Goal: Task Accomplishment & Management: Complete application form

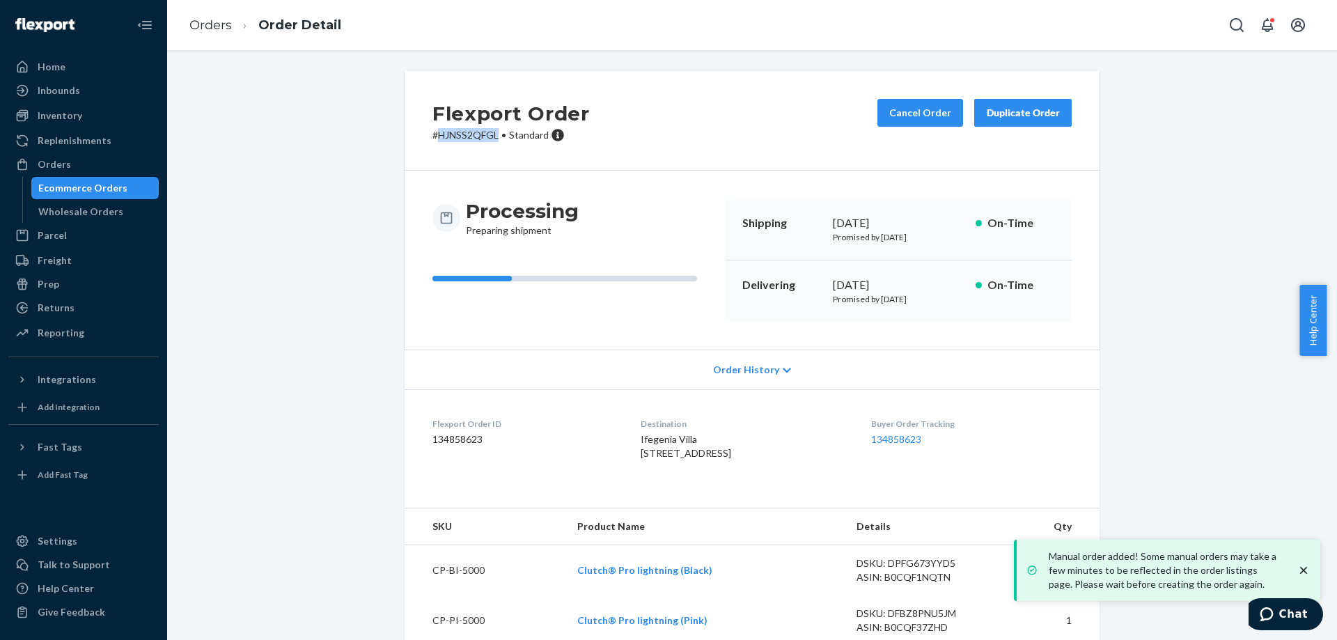
scroll to position [50, 0]
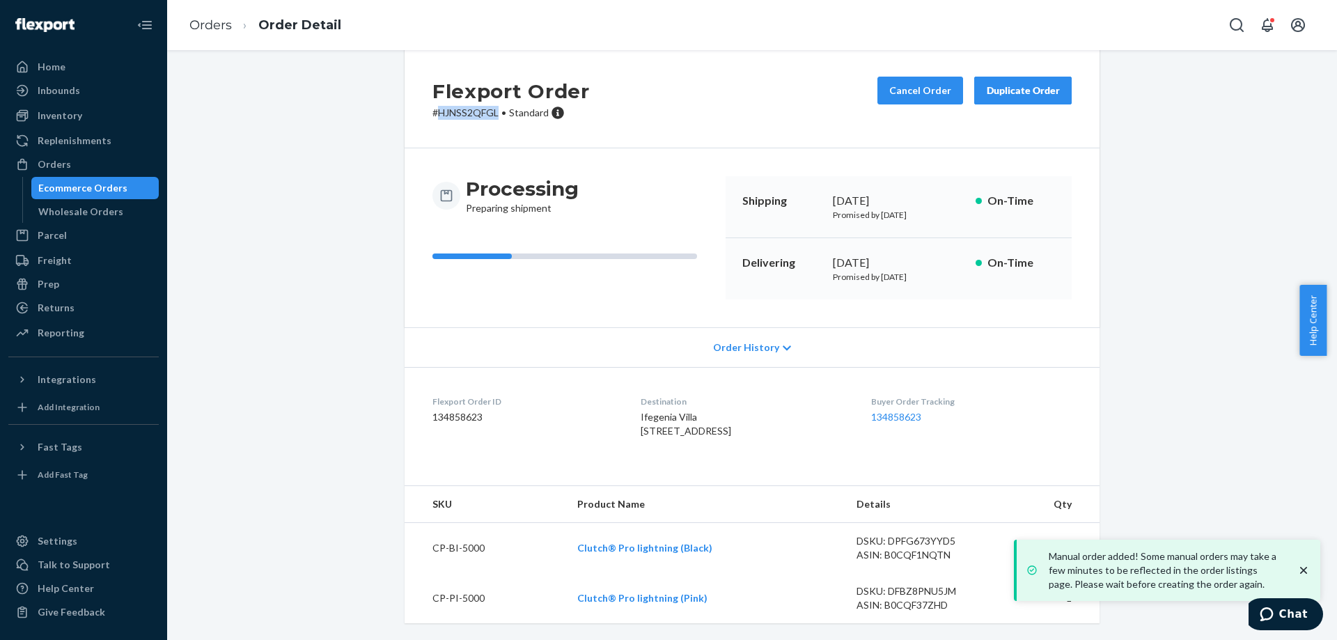
click at [121, 189] on div "Ecommerce Orders" at bounding box center [82, 188] width 89 height 14
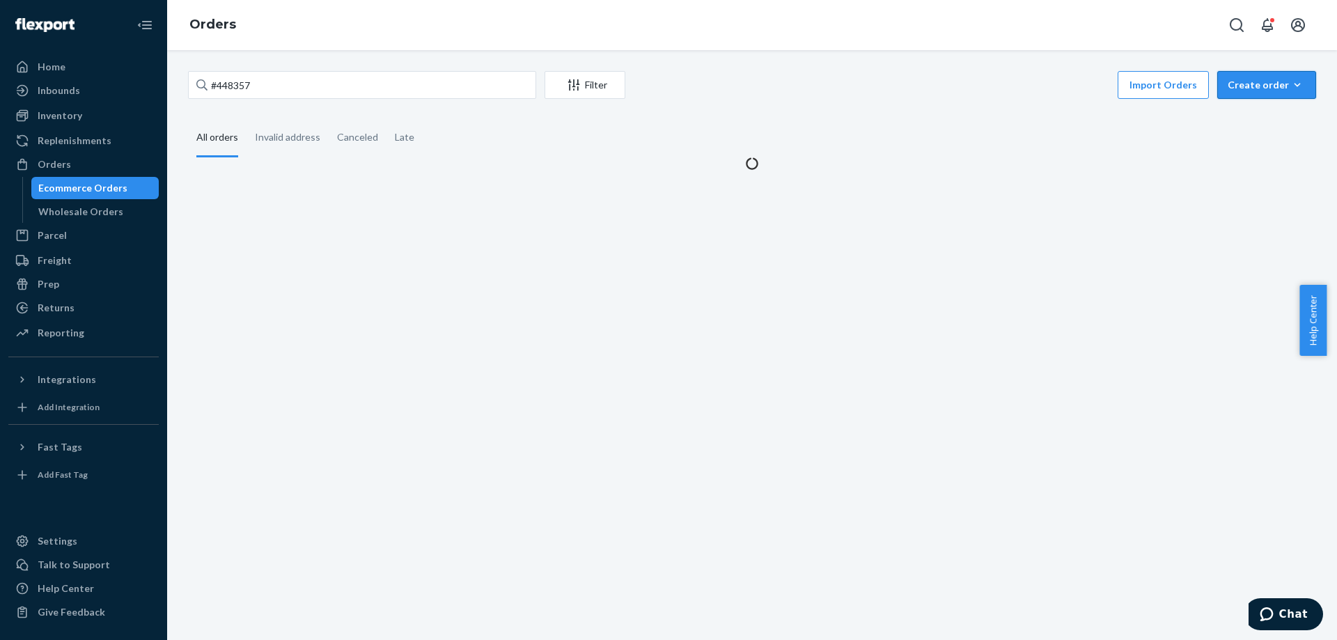
click at [1228, 88] on div "Create order" at bounding box center [1267, 85] width 78 height 14
click at [1237, 110] on button "Ecommerce order" at bounding box center [1288, 119] width 134 height 30
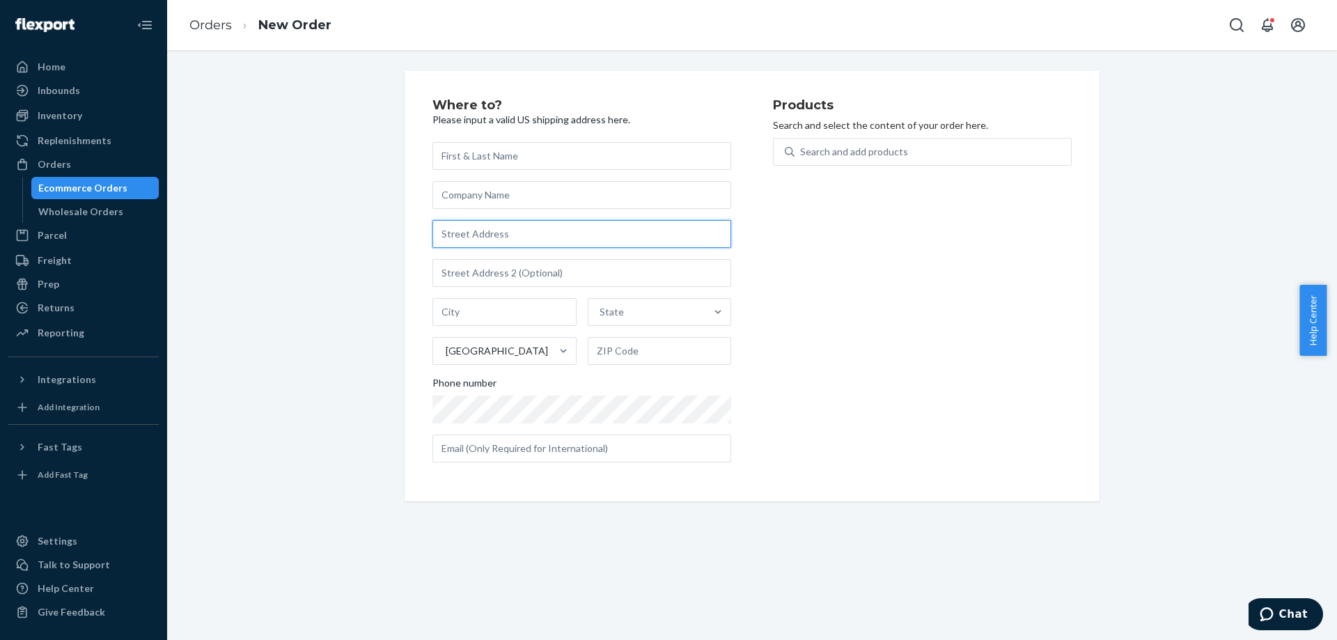
click at [584, 230] on input "text" at bounding box center [581, 234] width 299 height 28
paste input "[PERSON_NAME] [STREET_ADDRESS]"
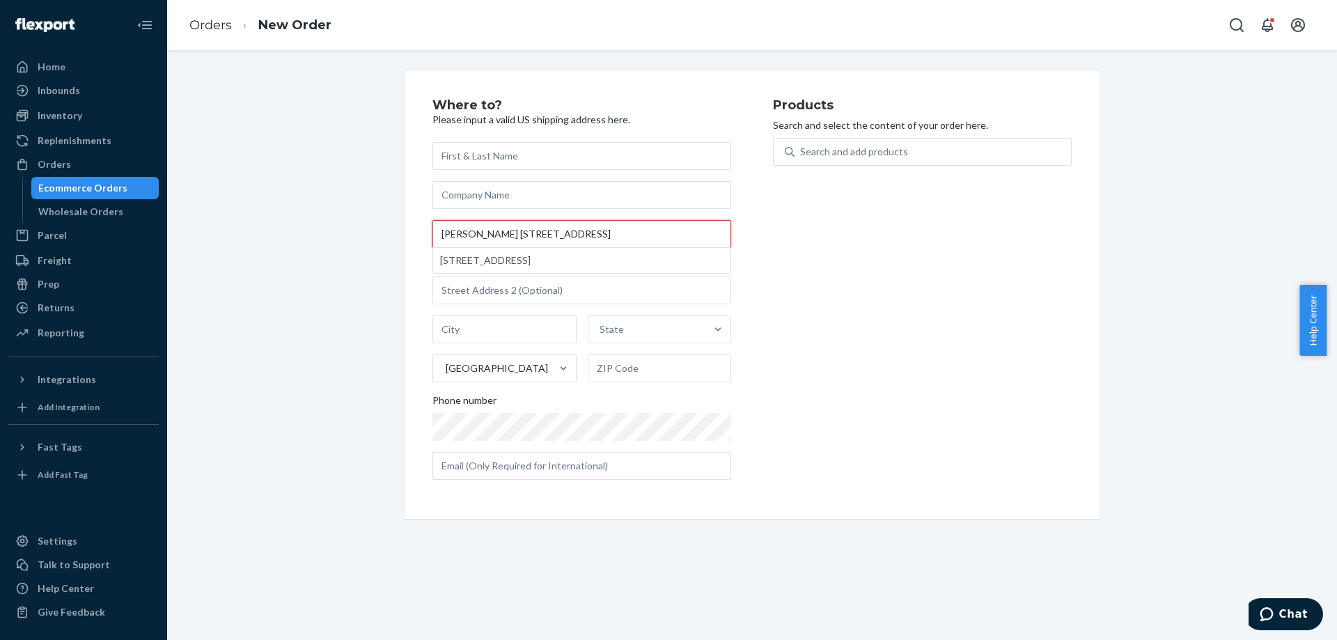
drag, startPoint x: 464, startPoint y: 238, endPoint x: 318, endPoint y: 245, distance: 146.4
click at [301, 248] on div "Where to? Please input a valid US shipping address here. [PERSON_NAME] [STREET_…" at bounding box center [752, 295] width 1149 height 448
click at [480, 236] on input "[PERSON_NAME] [STREET_ADDRESS]" at bounding box center [581, 234] width 299 height 28
drag, startPoint x: 494, startPoint y: 234, endPoint x: 405, endPoint y: 230, distance: 88.5
click at [405, 230] on div "Where to? Please input a valid US shipping address here. [PERSON_NAME] [STREET_…" at bounding box center [752, 295] width 695 height 448
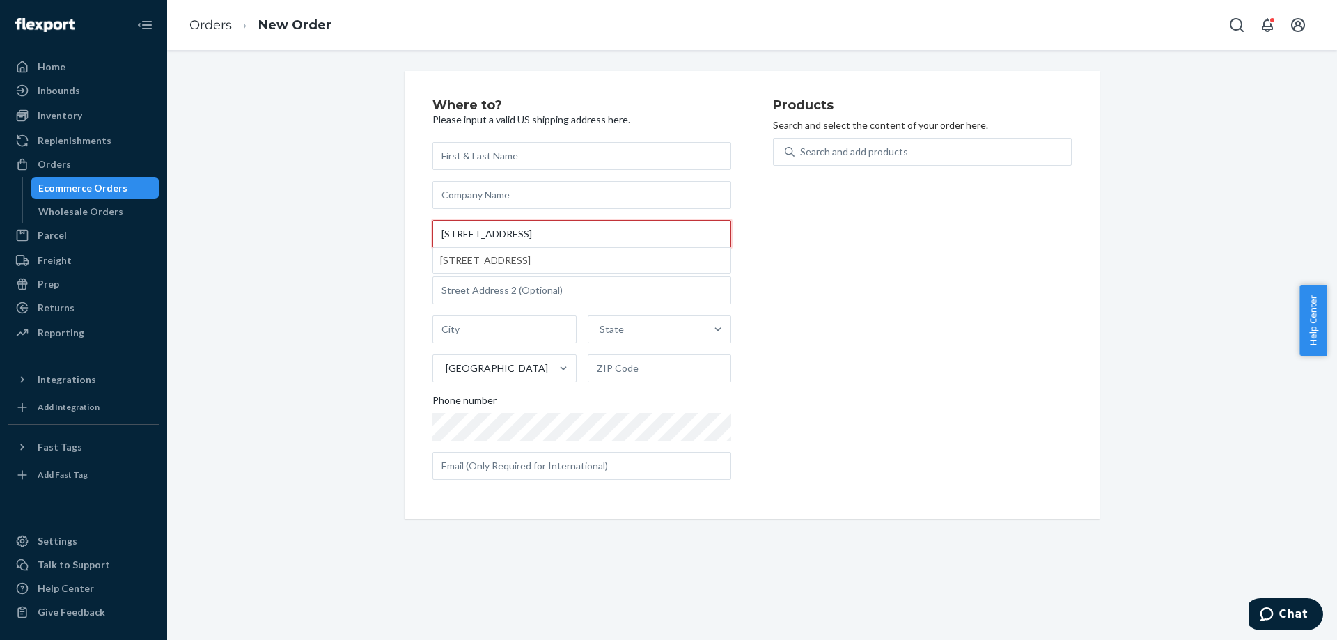
type input "[STREET_ADDRESS]"
click at [495, 164] on input "text" at bounding box center [581, 156] width 299 height 28
paste input "[PERSON_NAME]"
type input "[PERSON_NAME]"
click at [505, 236] on input "[STREET_ADDRESS]" at bounding box center [581, 234] width 299 height 28
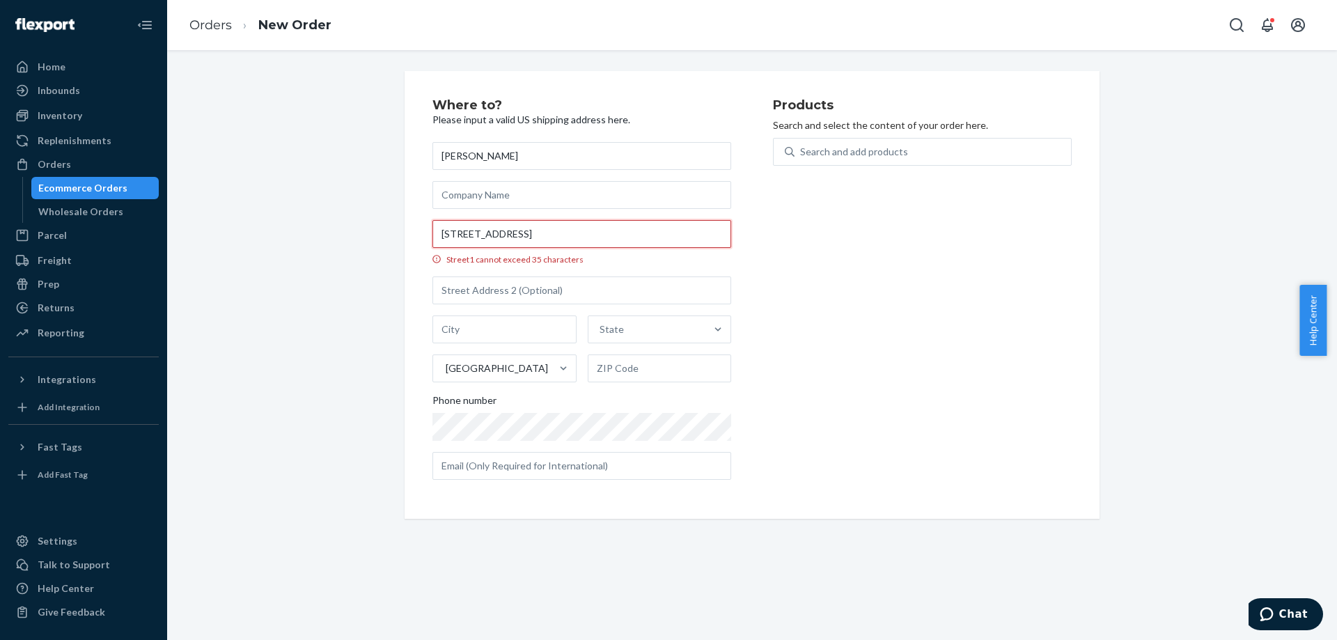
click at [659, 235] on input "[STREET_ADDRESS]" at bounding box center [581, 234] width 299 height 28
paste input "[STREET_ADDRESS]"
type input "[STREET_ADDRESS]"
type input "[GEOGRAPHIC_DATA]"
type input "24590"
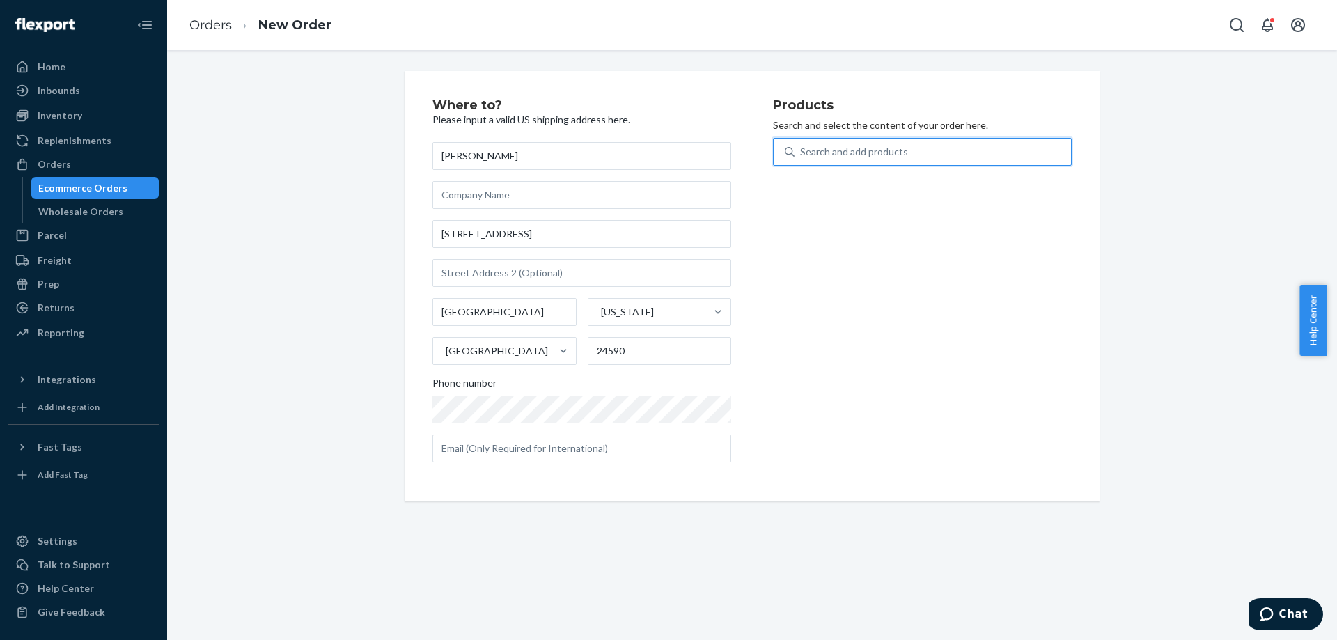
click at [874, 146] on div "Search and add products" at bounding box center [854, 152] width 108 height 14
click at [801, 146] on input "0 results available. Use Up and Down to choose options, press Enter to select t…" at bounding box center [800, 152] width 1 height 14
type input "pink"
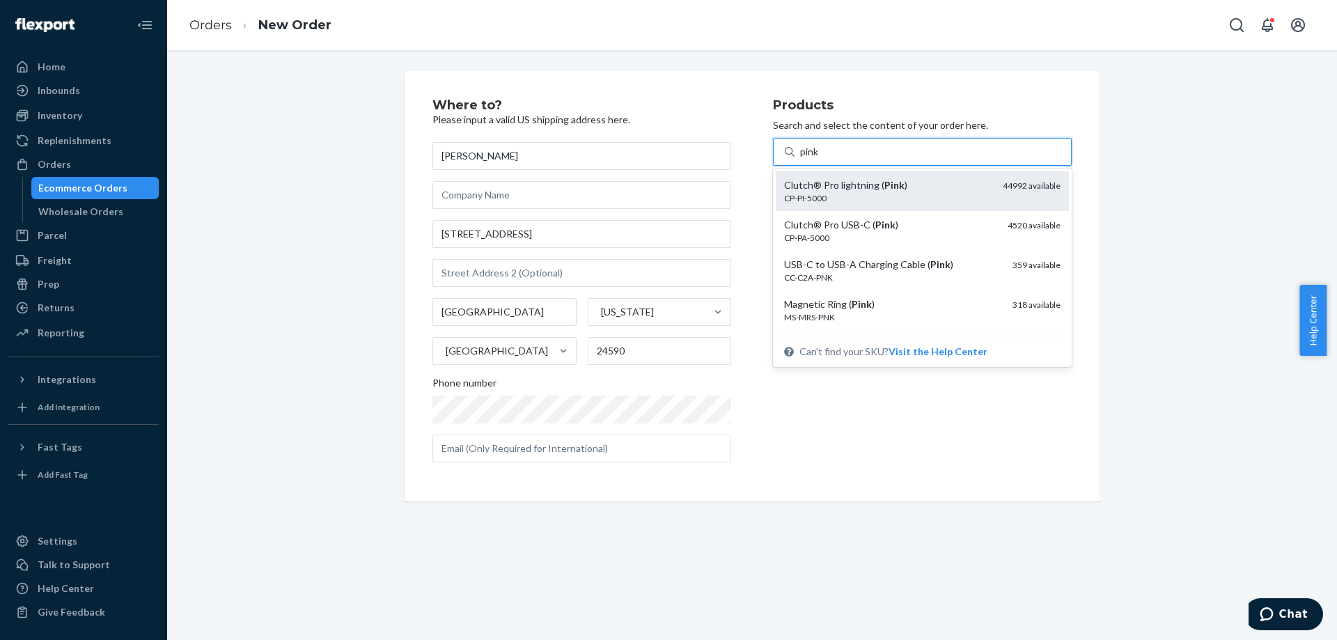
click at [980, 201] on div "Clutch® Pro lightning ( Pink ) CP-PI-5000 44992 available" at bounding box center [922, 191] width 276 height 26
click at [820, 159] on input "pink" at bounding box center [809, 152] width 19 height 14
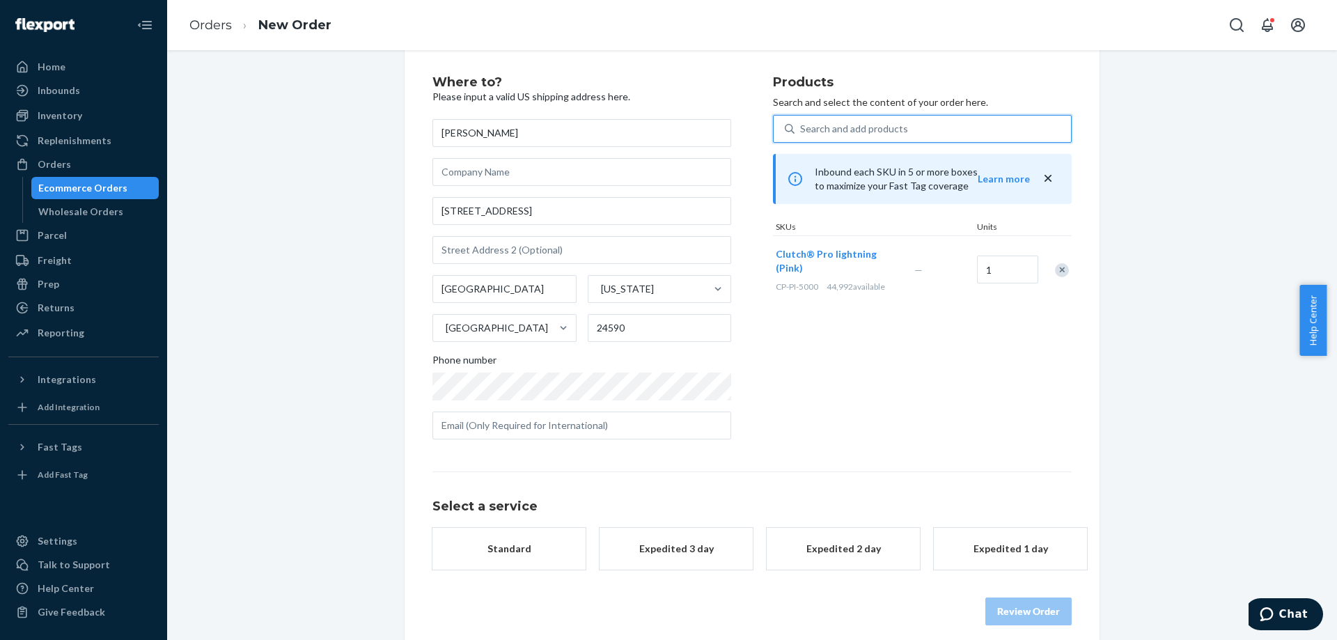
scroll to position [36, 0]
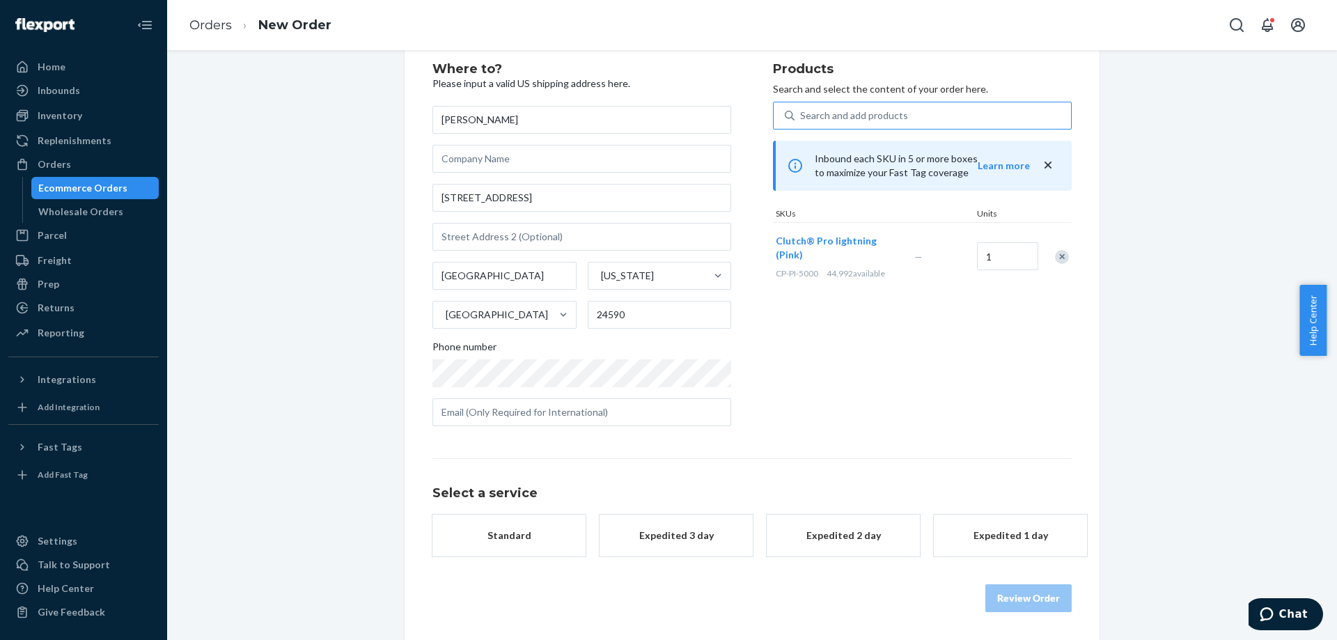
click at [526, 547] on button "Standard" at bounding box center [508, 536] width 153 height 42
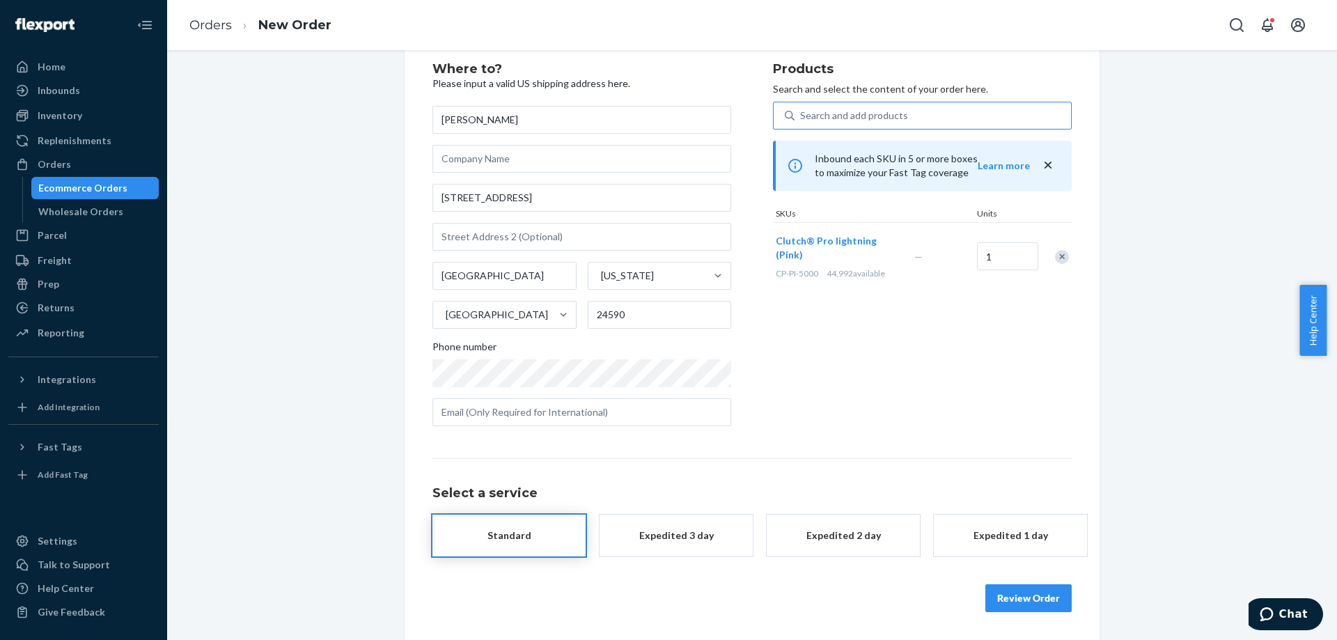
click at [1058, 612] on div "Where to? Please input a valid US shipping address here. [PERSON_NAME] [STREET_…" at bounding box center [752, 337] width 695 height 605
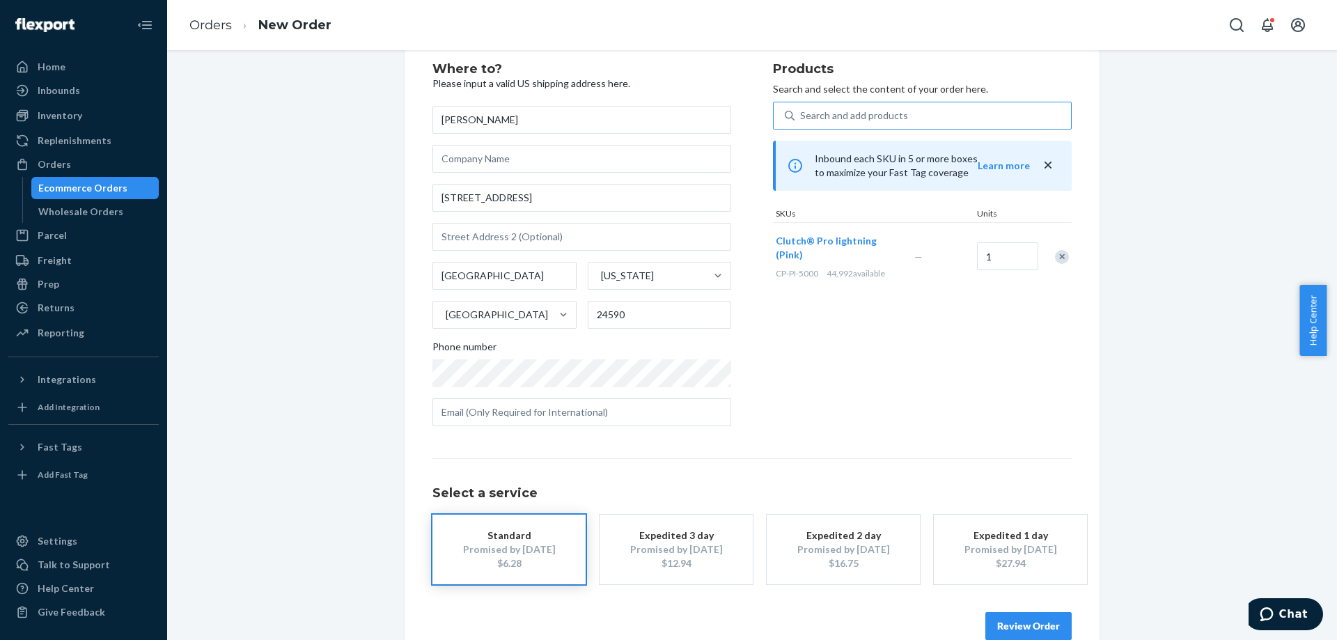
click at [1043, 638] on button "Review Order" at bounding box center [1028, 626] width 86 height 28
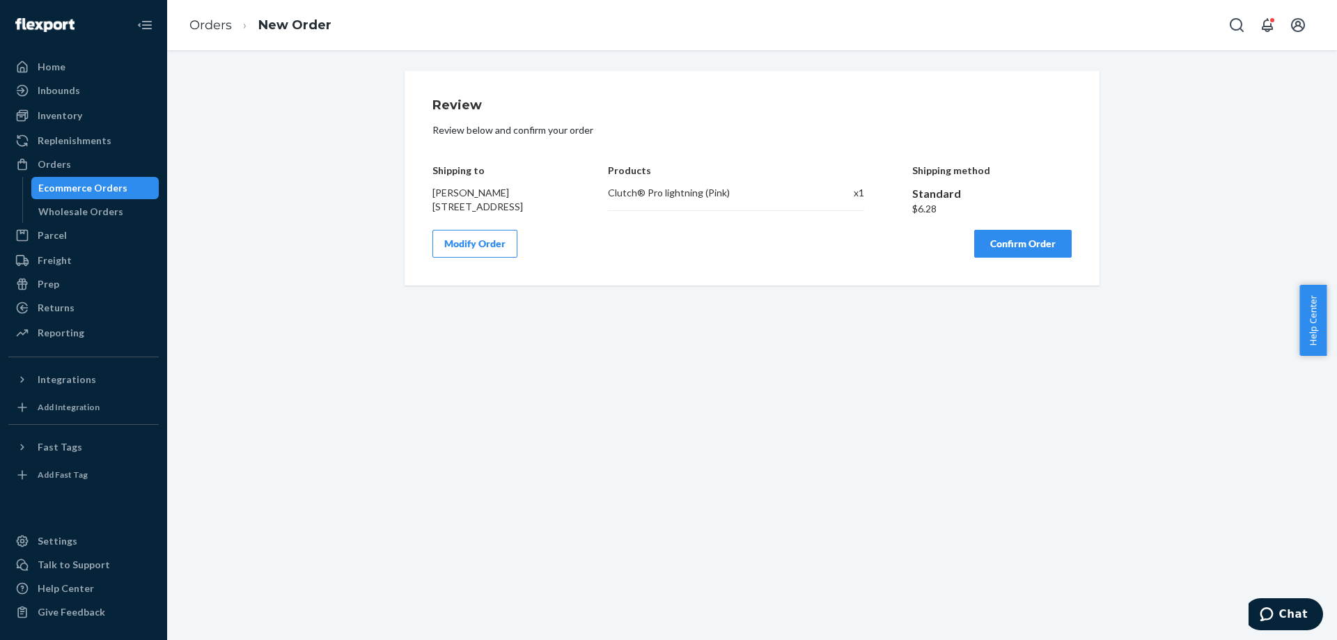
scroll to position [0, 0]
click at [1048, 243] on button "Confirm Order" at bounding box center [1022, 244] width 97 height 28
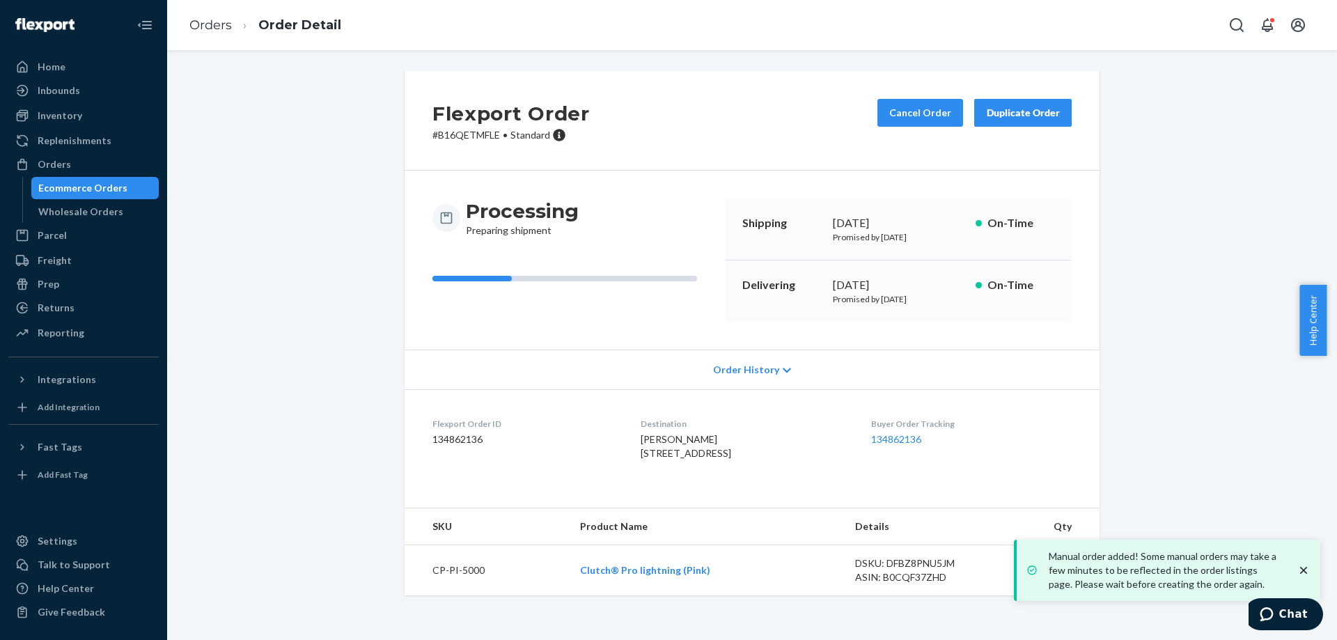
click at [469, 132] on p "# B16QETMFLE • Standard" at bounding box center [510, 135] width 157 height 14
copy p "B16QETMFLE"
click at [463, 131] on p "# B16QETMFLE • Standard" at bounding box center [510, 135] width 157 height 14
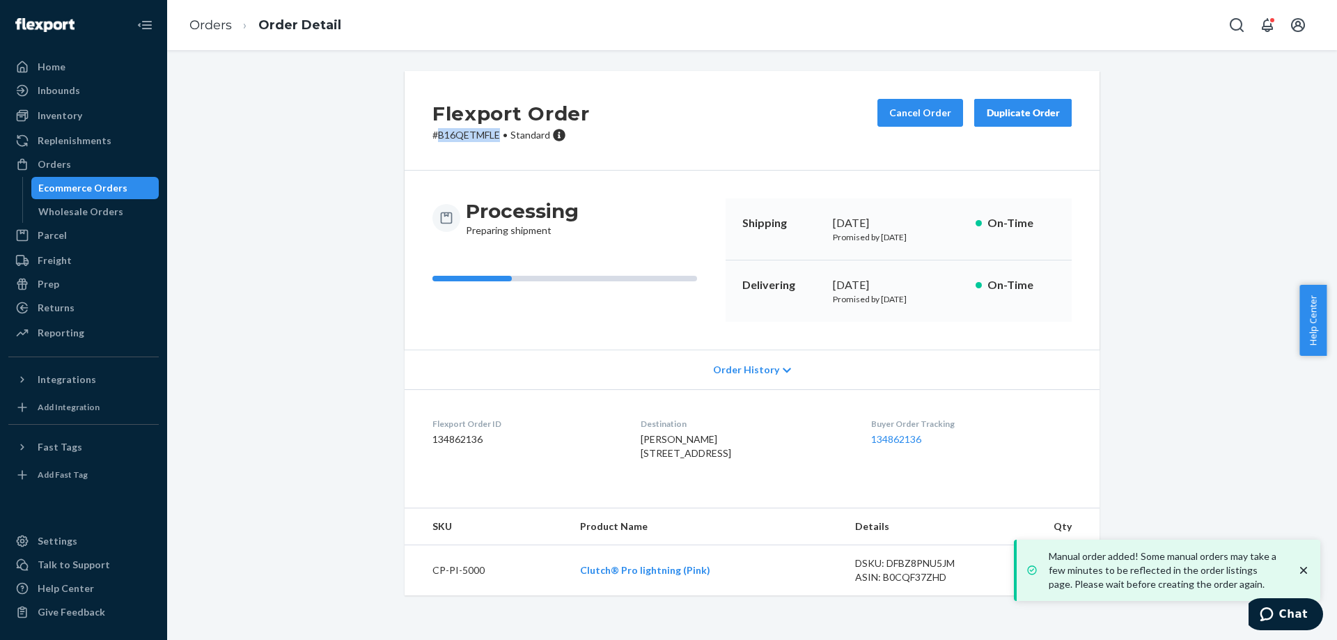
copy p "B16QETMFLE"
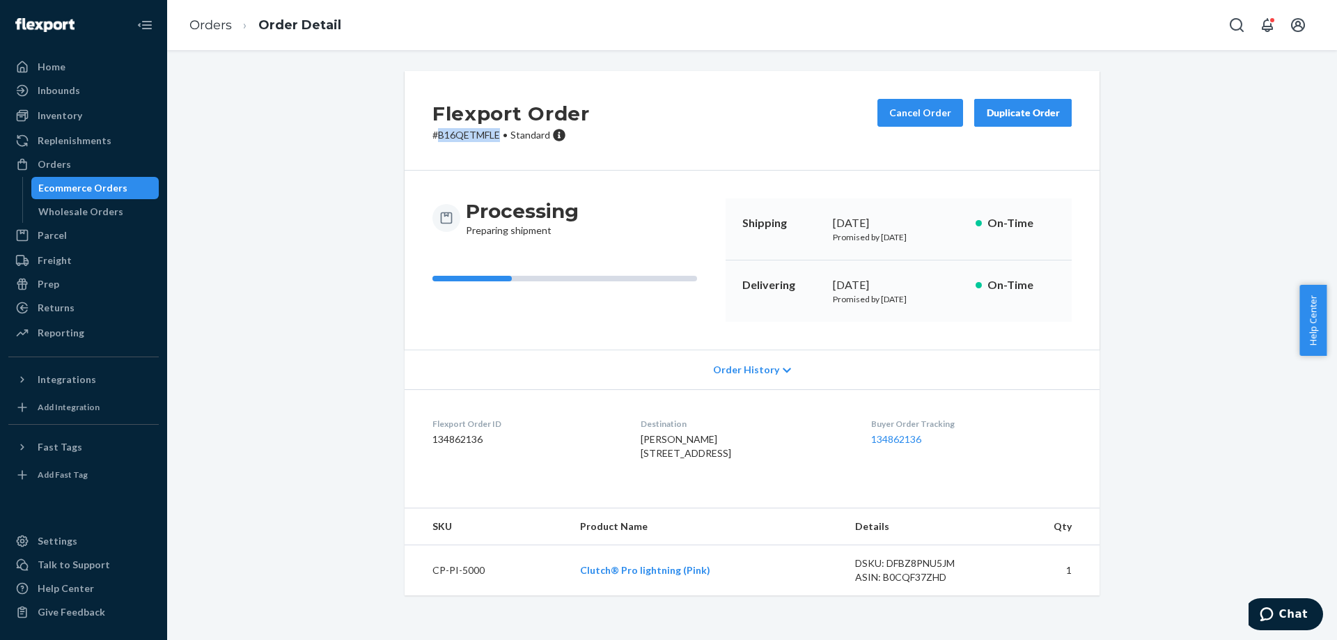
click at [118, 191] on div "Ecommerce Orders" at bounding box center [82, 188] width 89 height 14
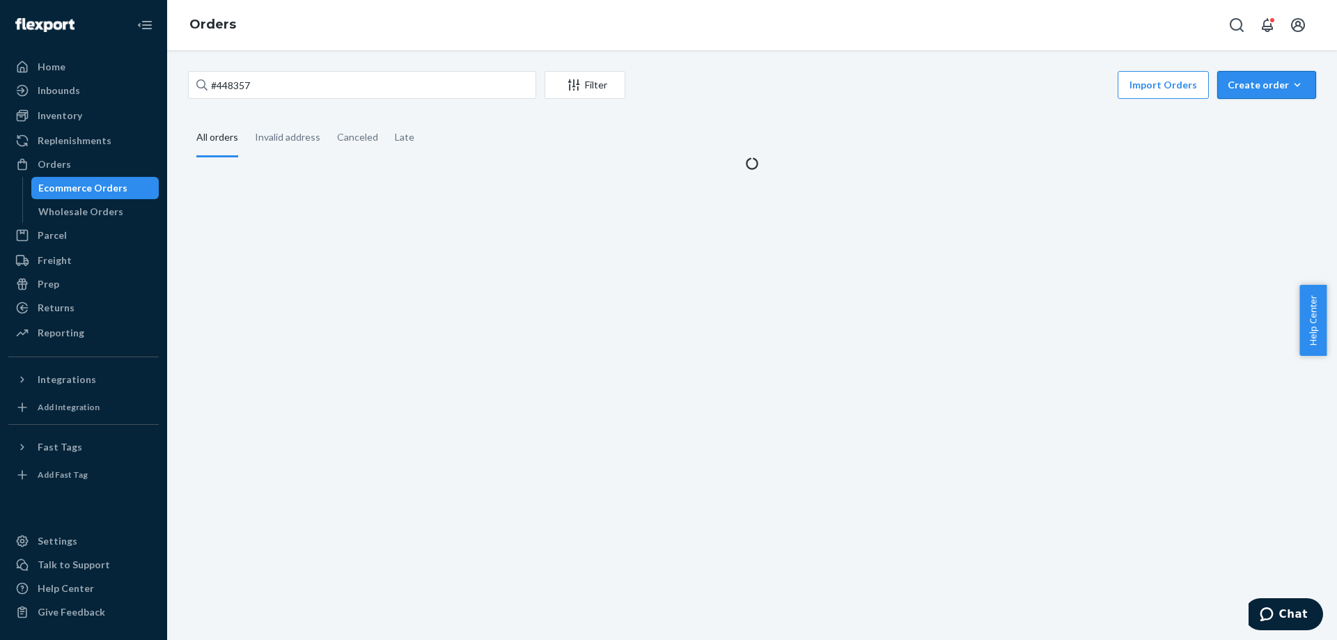
click at [1246, 88] on div "Create order" at bounding box center [1267, 85] width 78 height 14
click at [0, 0] on span "Ecommerce order" at bounding box center [0, 0] width 0 height 0
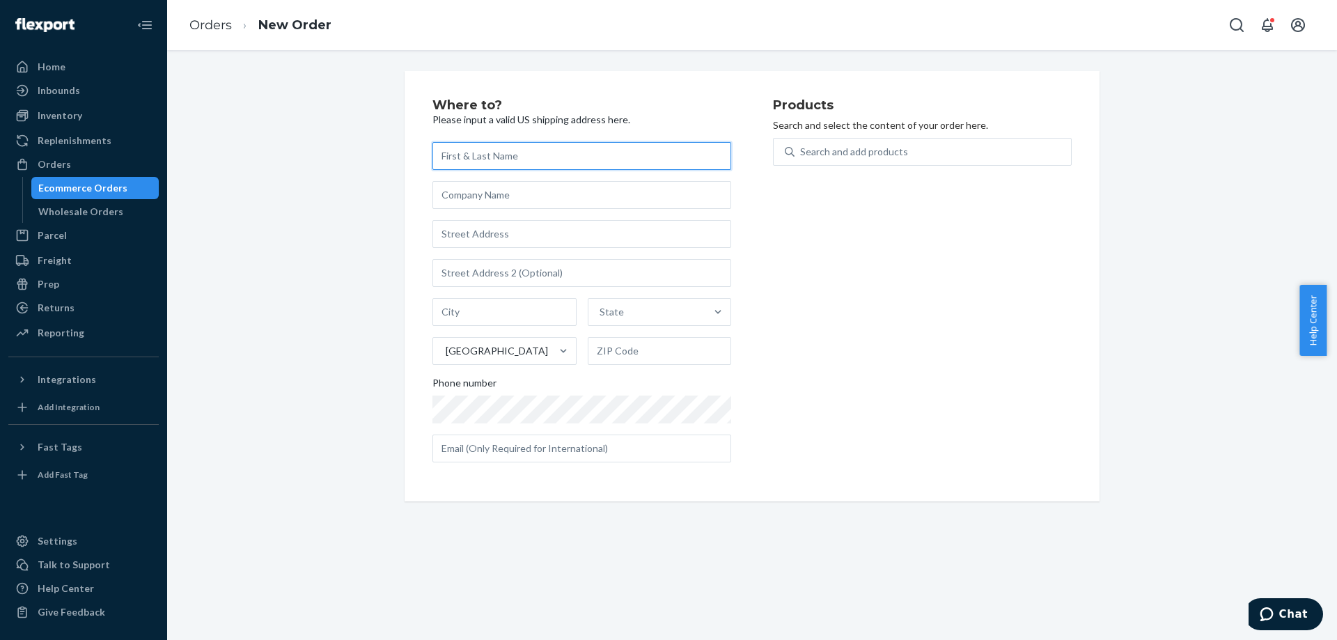
paste input "[PERSON_NAME] [STREET_ADDRESS]"
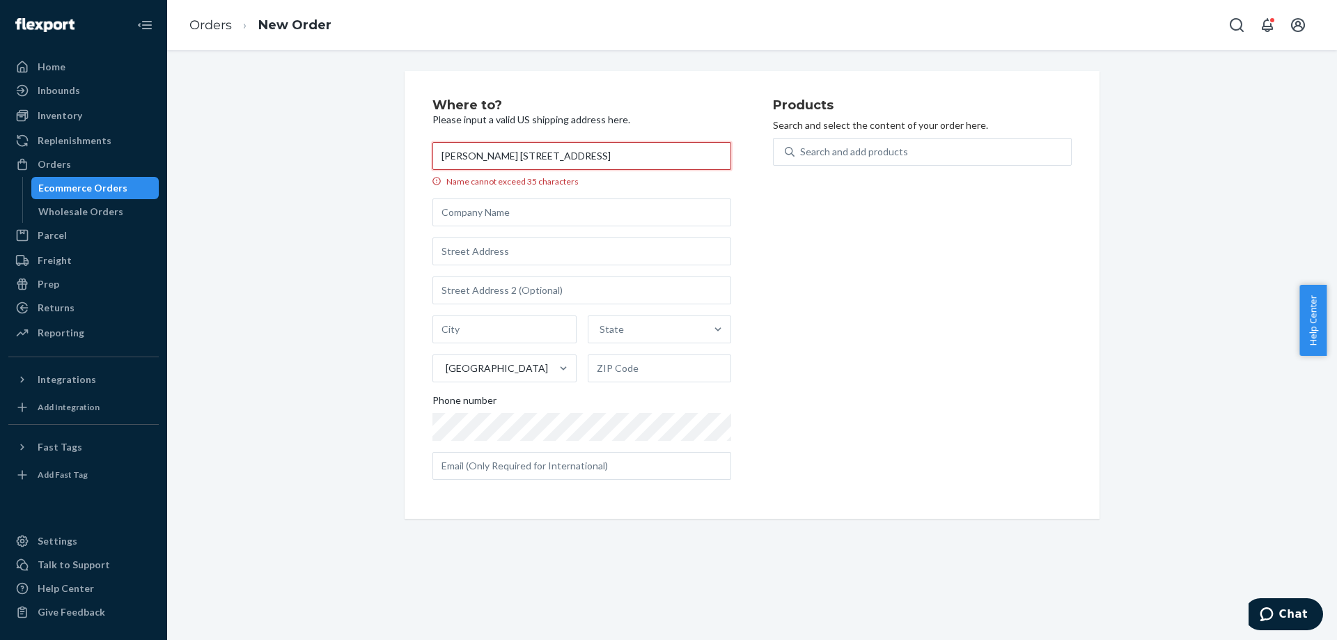
click at [502, 154] on input "[PERSON_NAME] [STREET_ADDRESS]" at bounding box center [581, 156] width 299 height 28
drag, startPoint x: 502, startPoint y: 154, endPoint x: 740, endPoint y: 159, distance: 238.2
click at [740, 159] on div "Where to? Please input a valid US shipping address here. [PERSON_NAME] [STREET_…" at bounding box center [602, 295] width 340 height 392
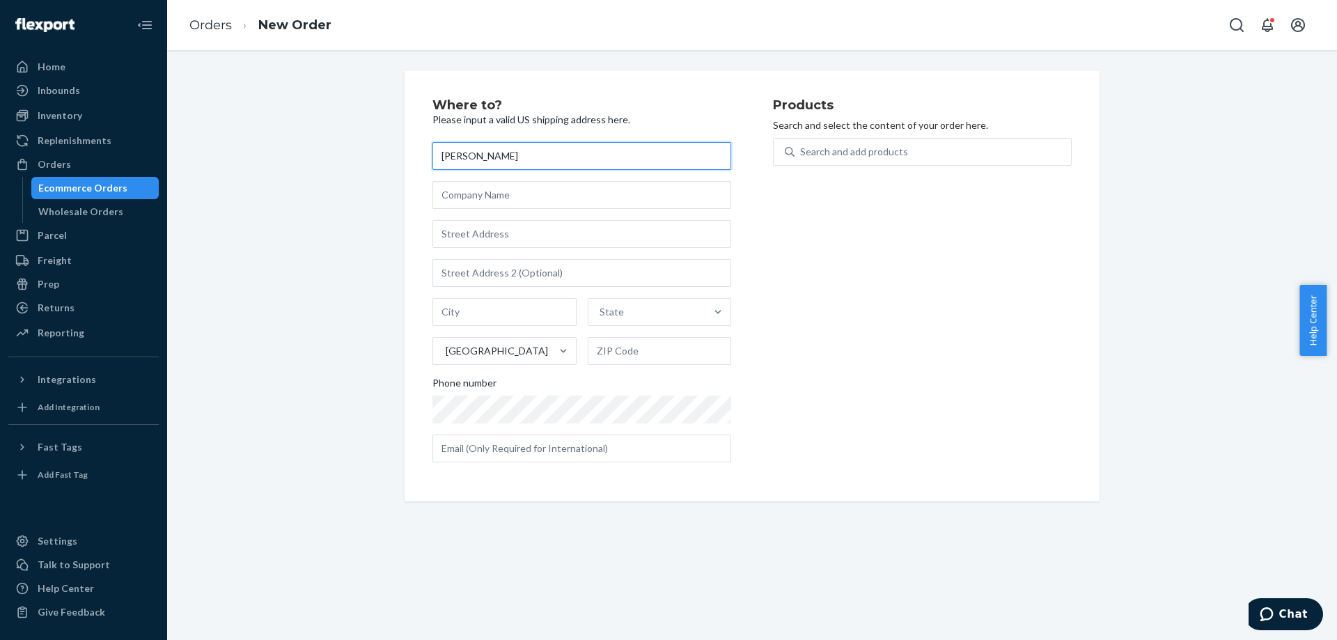
type input "[PERSON_NAME]"
click at [595, 230] on input "text" at bounding box center [581, 234] width 299 height 28
paste input "[STREET_ADDRESS]"
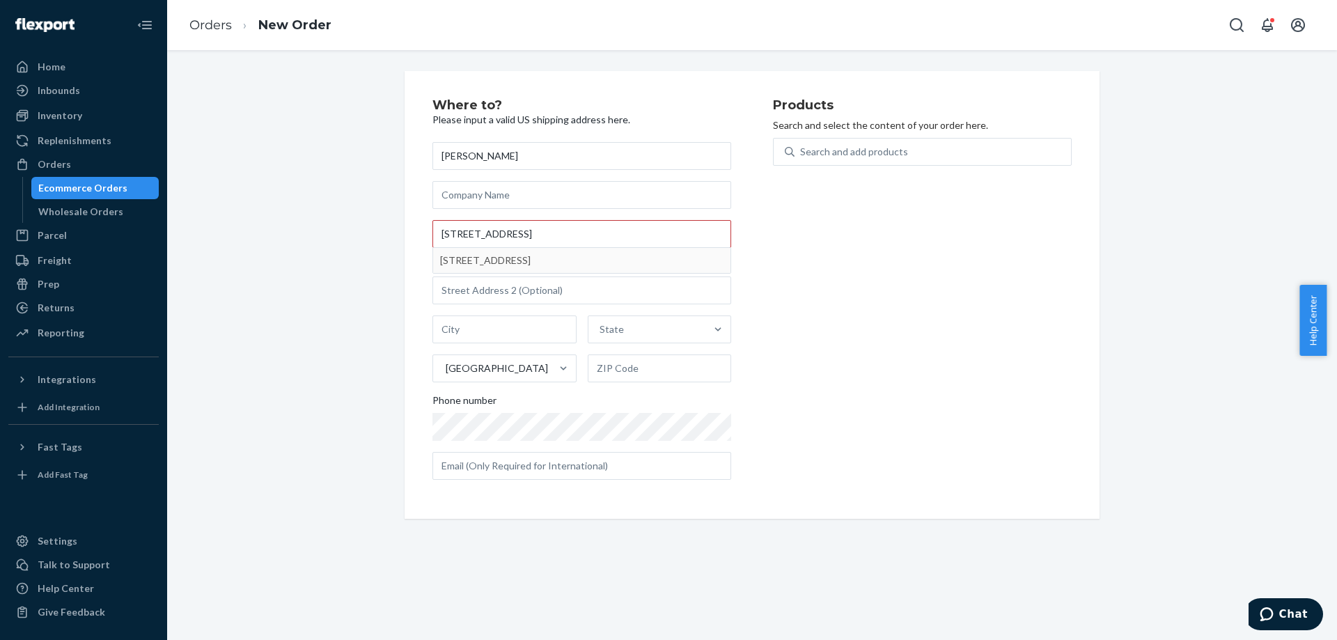
type input "1508 Golf Club Dr"
type input "[GEOGRAPHIC_DATA]"
type input "45036"
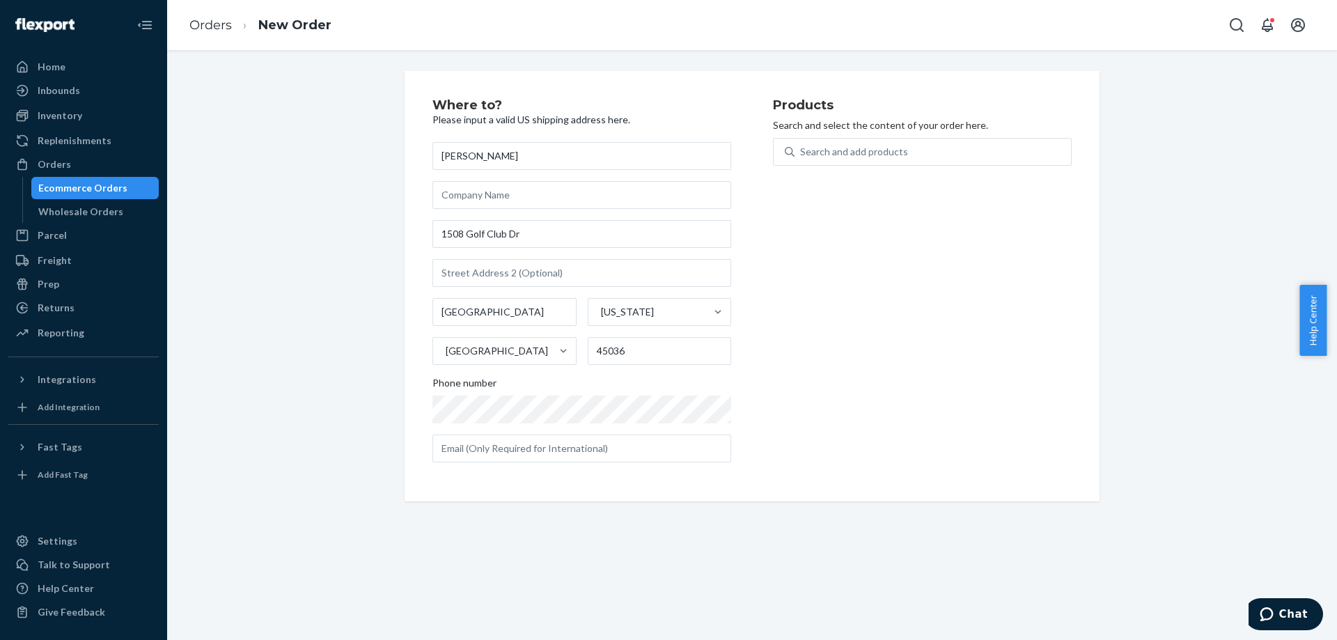
click at [916, 123] on p "Search and select the content of your order here." at bounding box center [922, 125] width 299 height 14
click at [911, 144] on div "Search and add products" at bounding box center [932, 151] width 276 height 25
click at [801, 145] on input "Search and add products" at bounding box center [800, 152] width 1 height 14
type input "black"
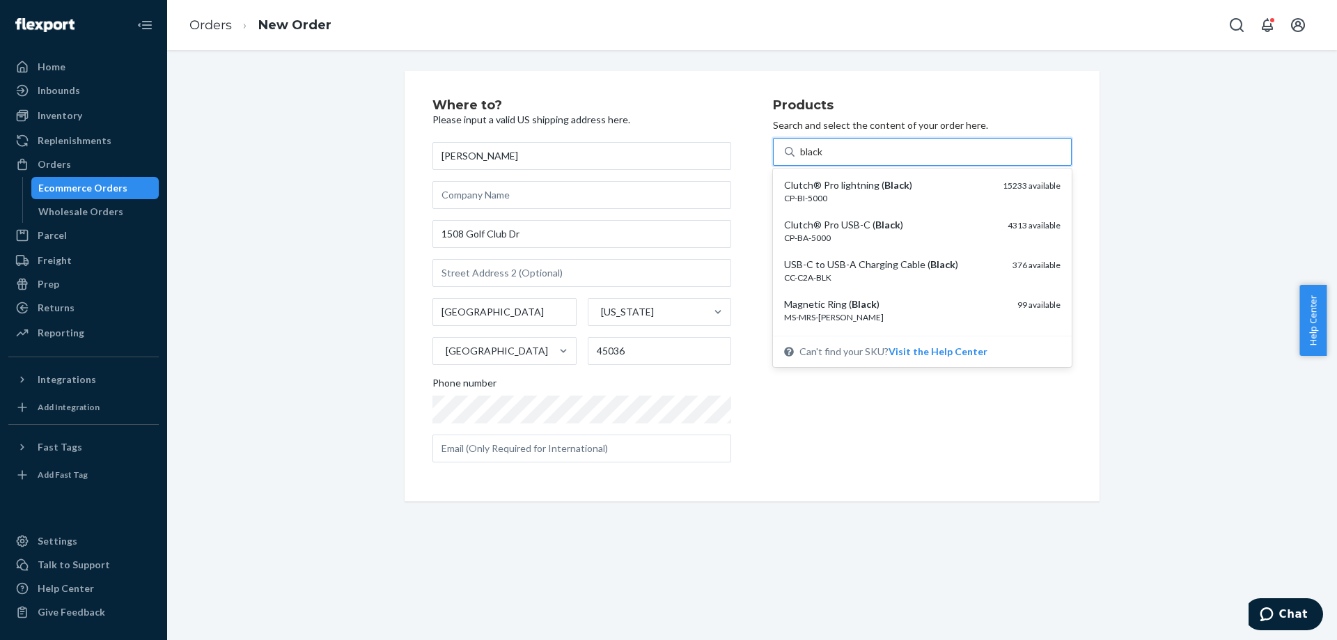
click at [907, 177] on div "Clutch® Pro lightning ( Black ) CP-BI-5000 15233 available" at bounding box center [922, 191] width 293 height 40
click at [824, 159] on input "black" at bounding box center [812, 152] width 24 height 14
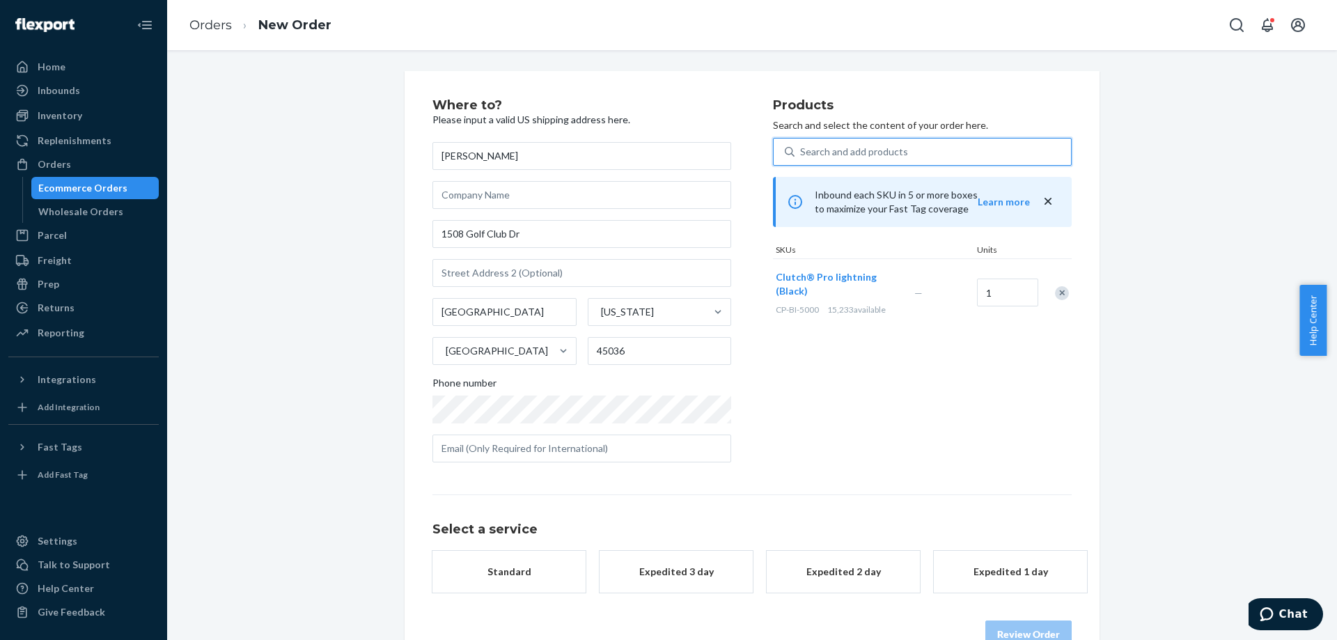
click at [911, 153] on div "Search and add products" at bounding box center [932, 151] width 276 height 25
click at [801, 153] on input "0 results available. Use Up and Down to choose options, press Enter to select t…" at bounding box center [800, 152] width 1 height 14
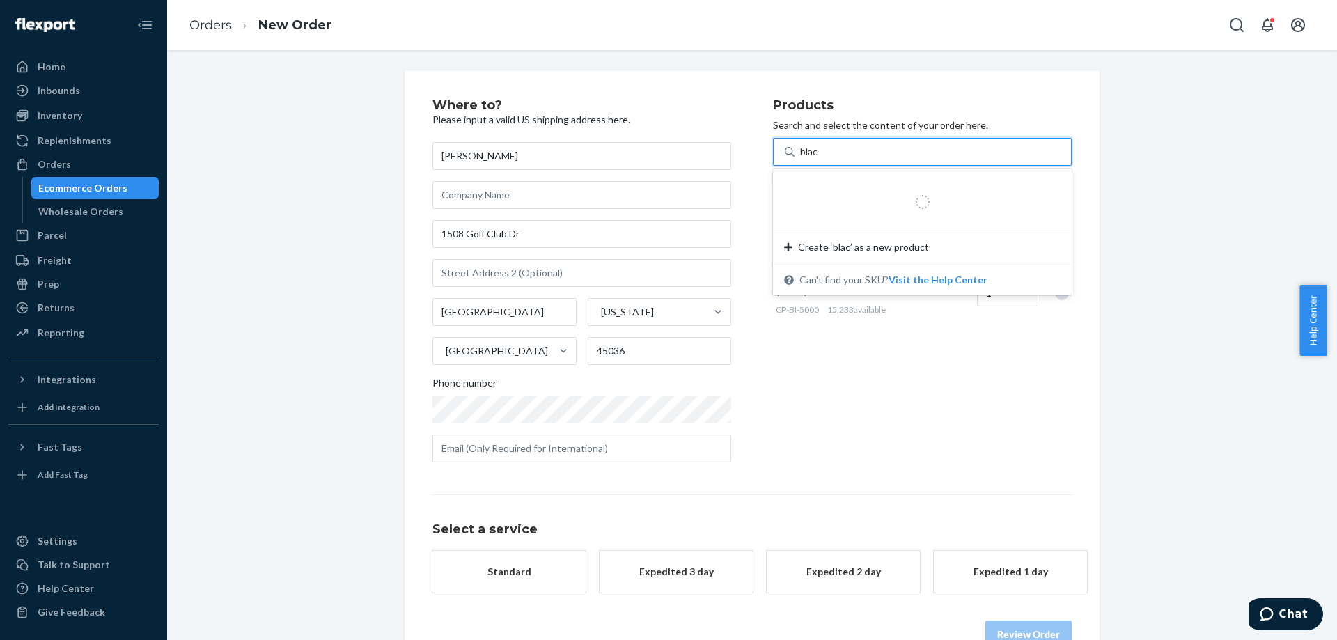
type input "black"
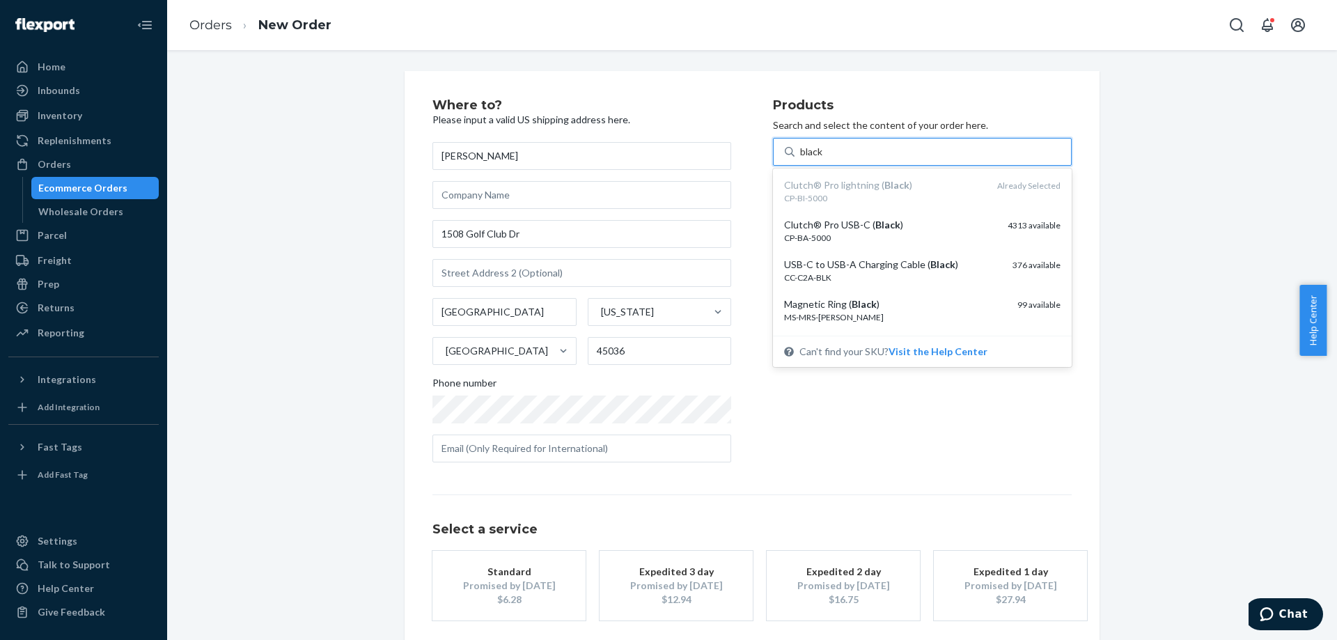
click at [898, 233] on div "CP-BA-5000" at bounding box center [890, 238] width 212 height 12
click at [824, 159] on input "black" at bounding box center [812, 152] width 24 height 14
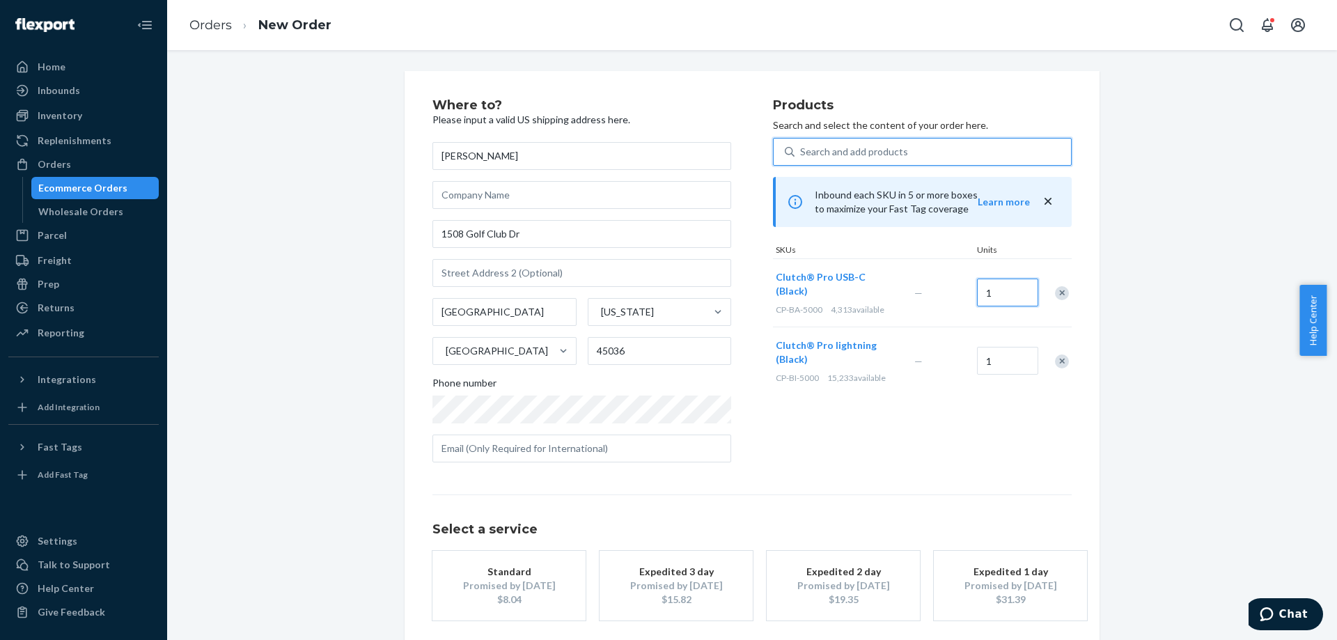
click at [991, 281] on input "1" at bounding box center [1007, 293] width 61 height 28
type input "2"
drag, startPoint x: 1113, startPoint y: 274, endPoint x: 1071, endPoint y: 302, distance: 51.2
click at [1114, 274] on div "Where to? Please input a valid US shipping address here. [PERSON_NAME] [GEOGRAP…" at bounding box center [752, 387] width 1149 height 633
click at [529, 580] on button "Standard Promised by [DATE] $8.04" at bounding box center [508, 586] width 153 height 70
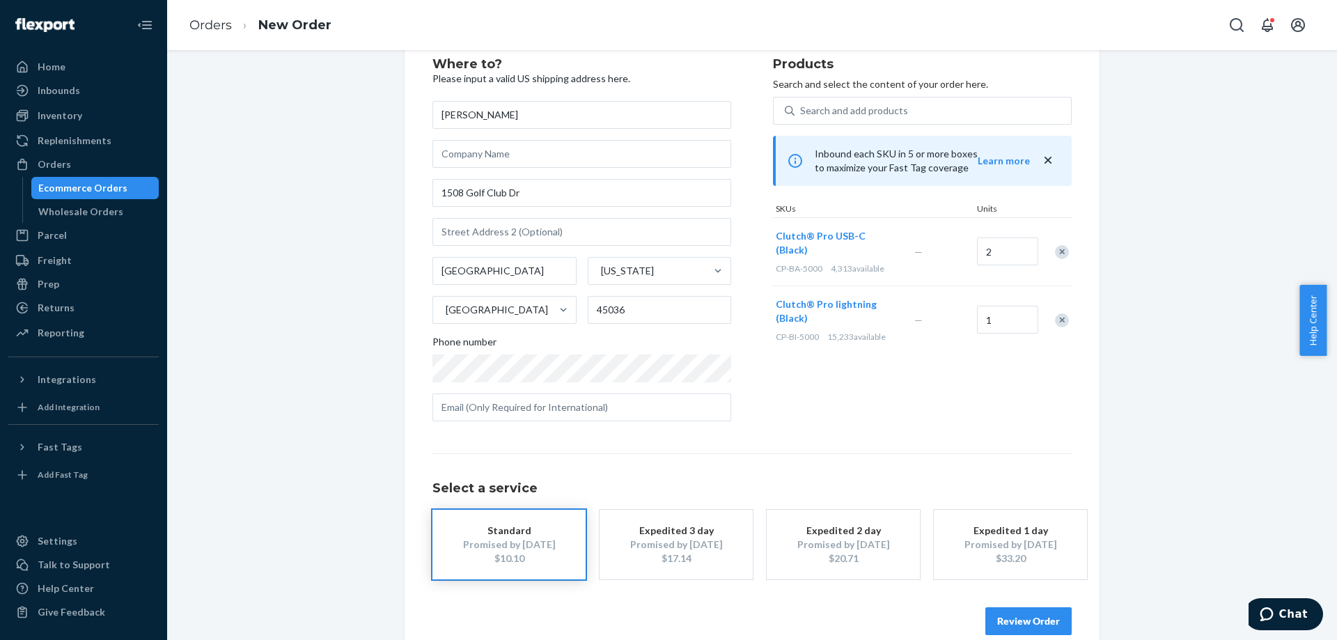
scroll to position [64, 0]
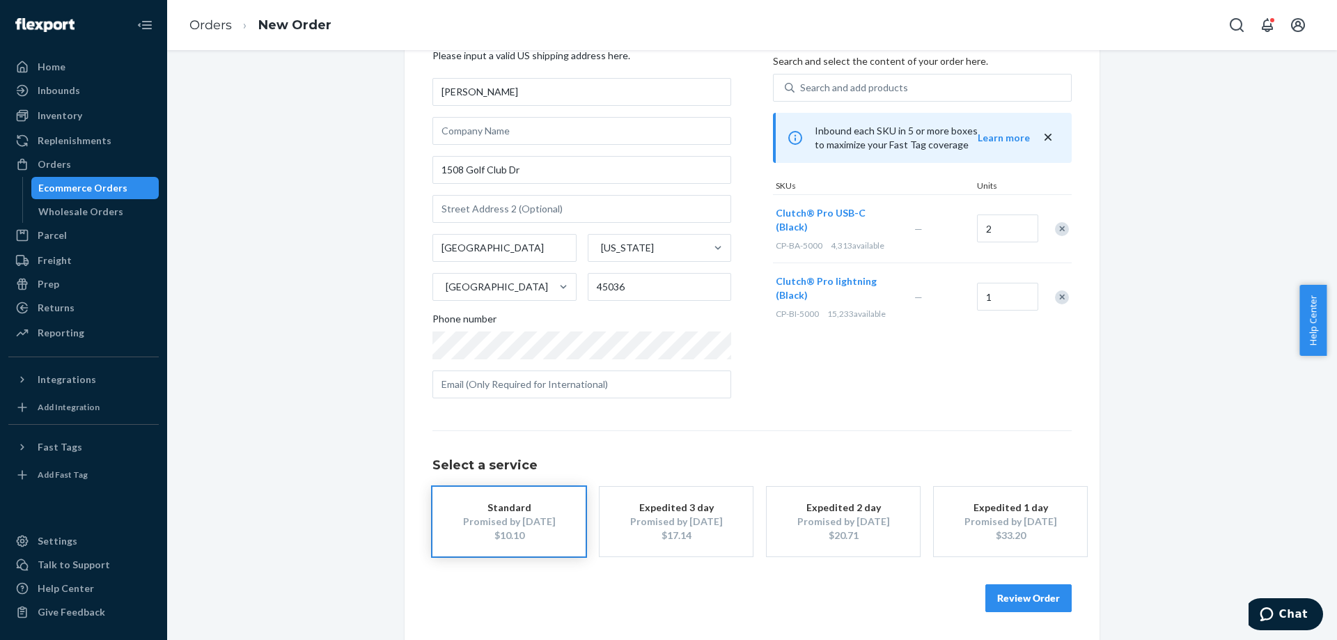
click at [1023, 607] on button "Review Order" at bounding box center [1028, 598] width 86 height 28
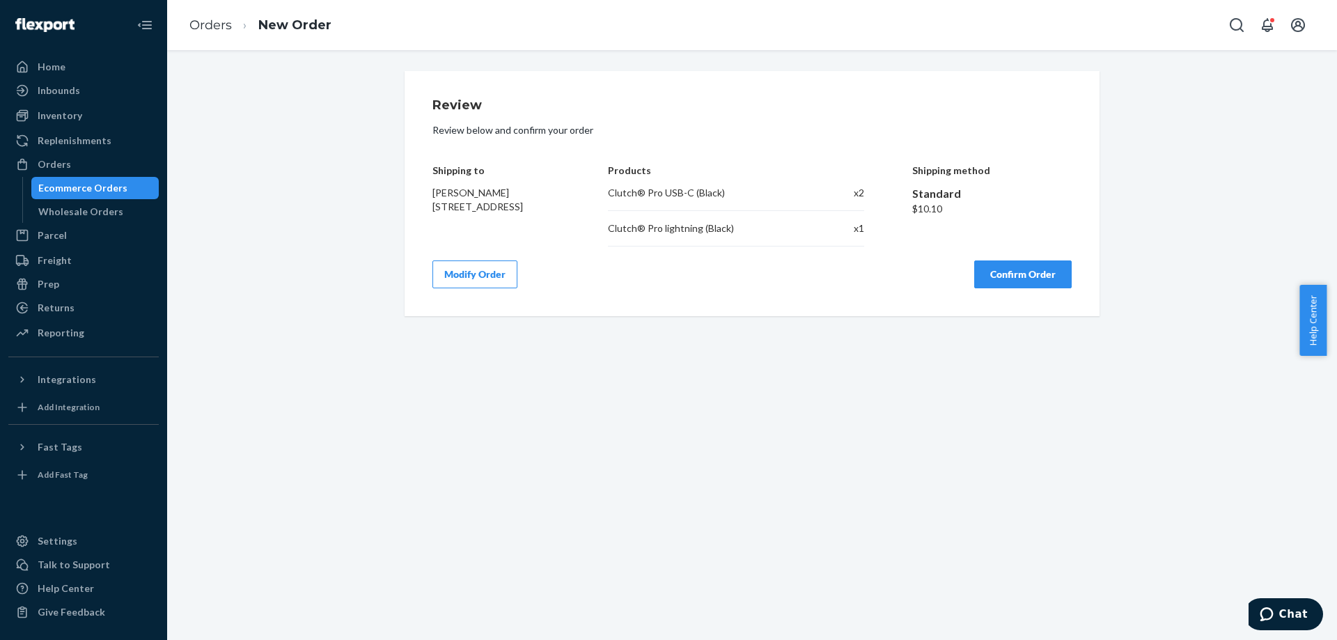
click at [996, 292] on div "Review Review below and confirm your order Shipping to [PERSON_NAME] [STREET_AD…" at bounding box center [752, 193] width 695 height 245
click at [996, 281] on button "Confirm Order" at bounding box center [1022, 274] width 97 height 28
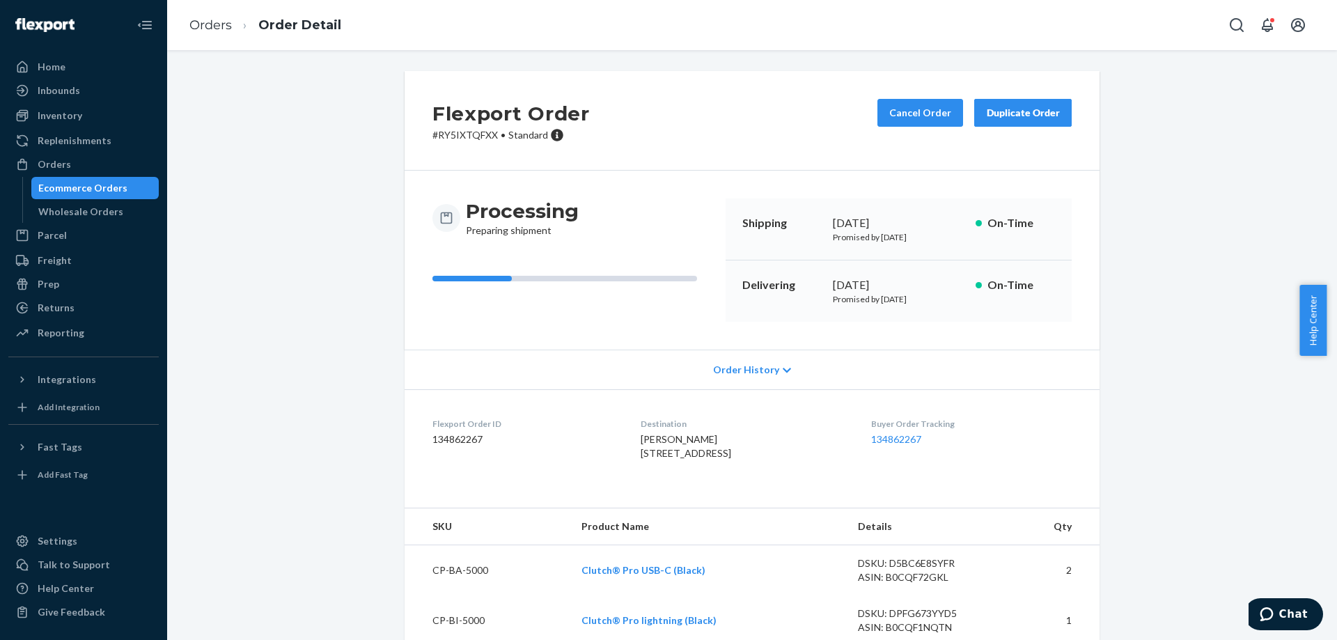
click at [460, 139] on p "# RY5IXTQFXX • Standard" at bounding box center [510, 135] width 157 height 14
copy p "RY5IXTQFXX"
click at [464, 150] on div "Flexport Order # RY5IXTQFXX • Standard Cancel Order Duplicate Order" at bounding box center [752, 121] width 695 height 100
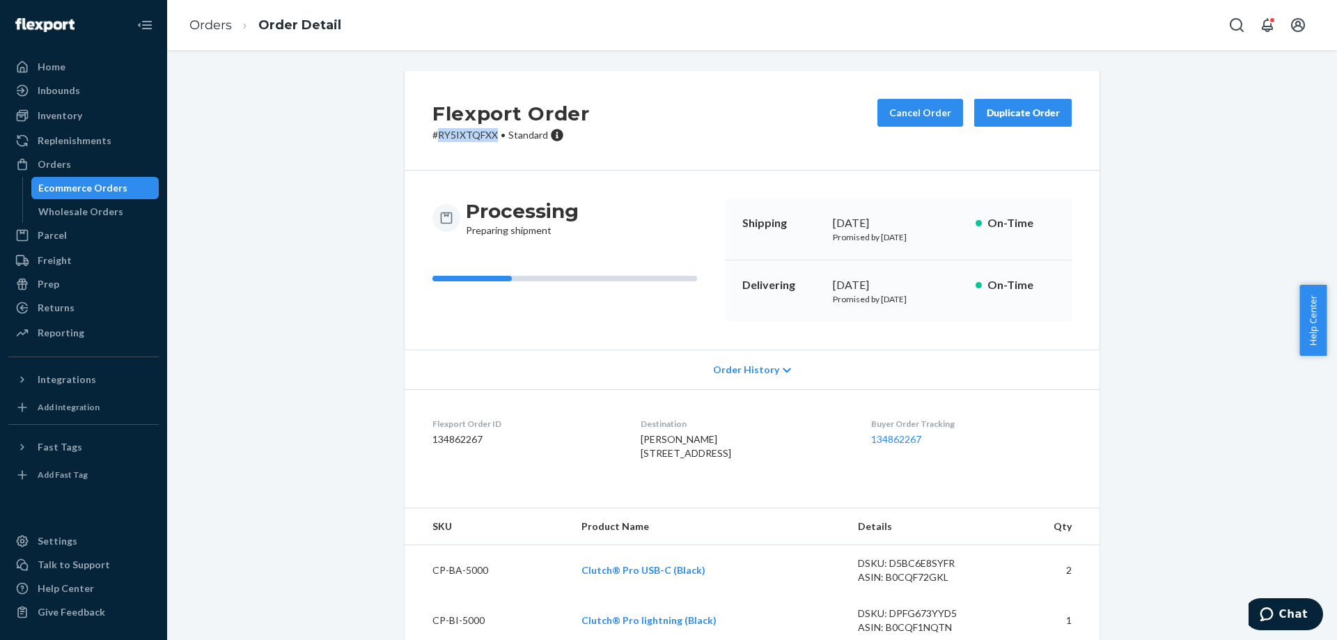
click at [468, 135] on p "# RY5IXTQFXX • Standard" at bounding box center [510, 135] width 157 height 14
